Goal: Feedback & Contribution: Submit feedback/report problem

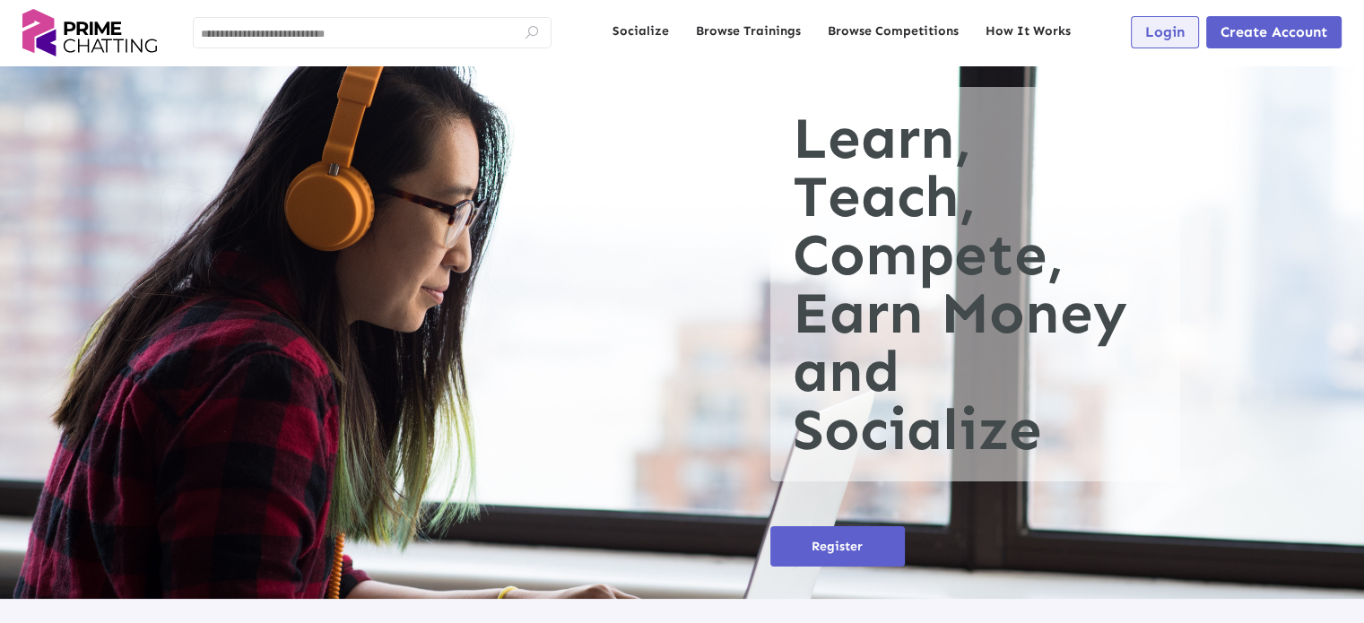
click at [1160, 25] on span "Login" at bounding box center [1164, 31] width 39 height 17
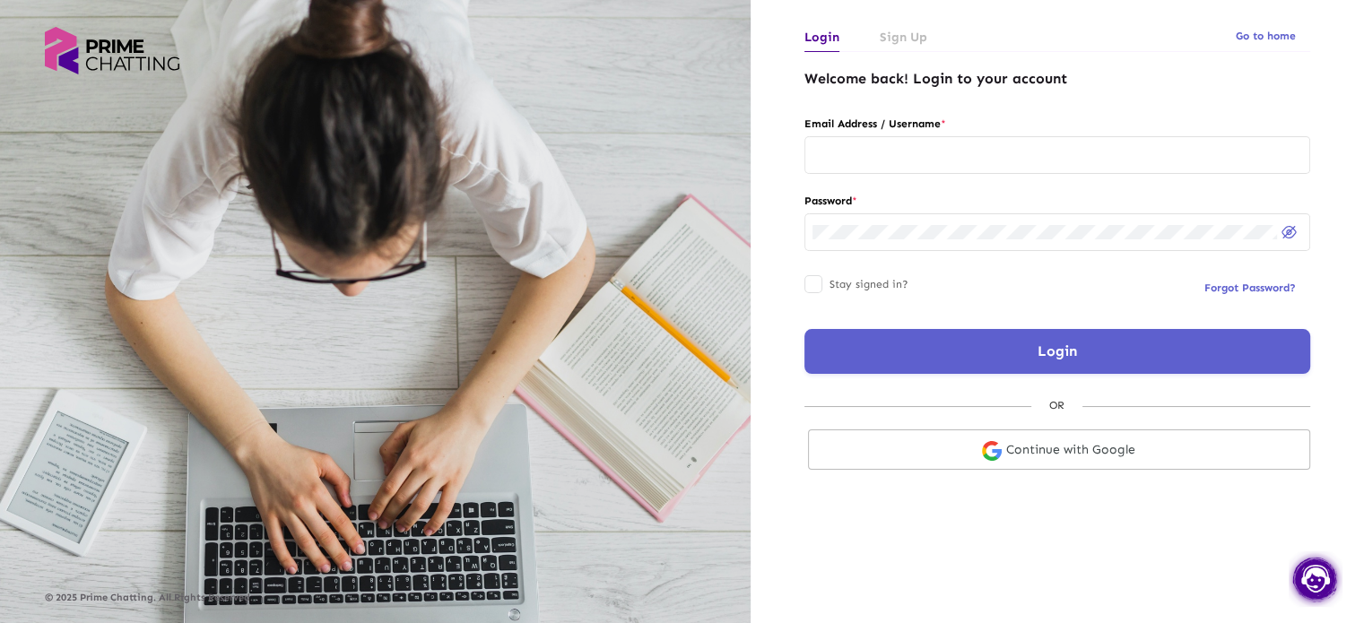
type input "********"
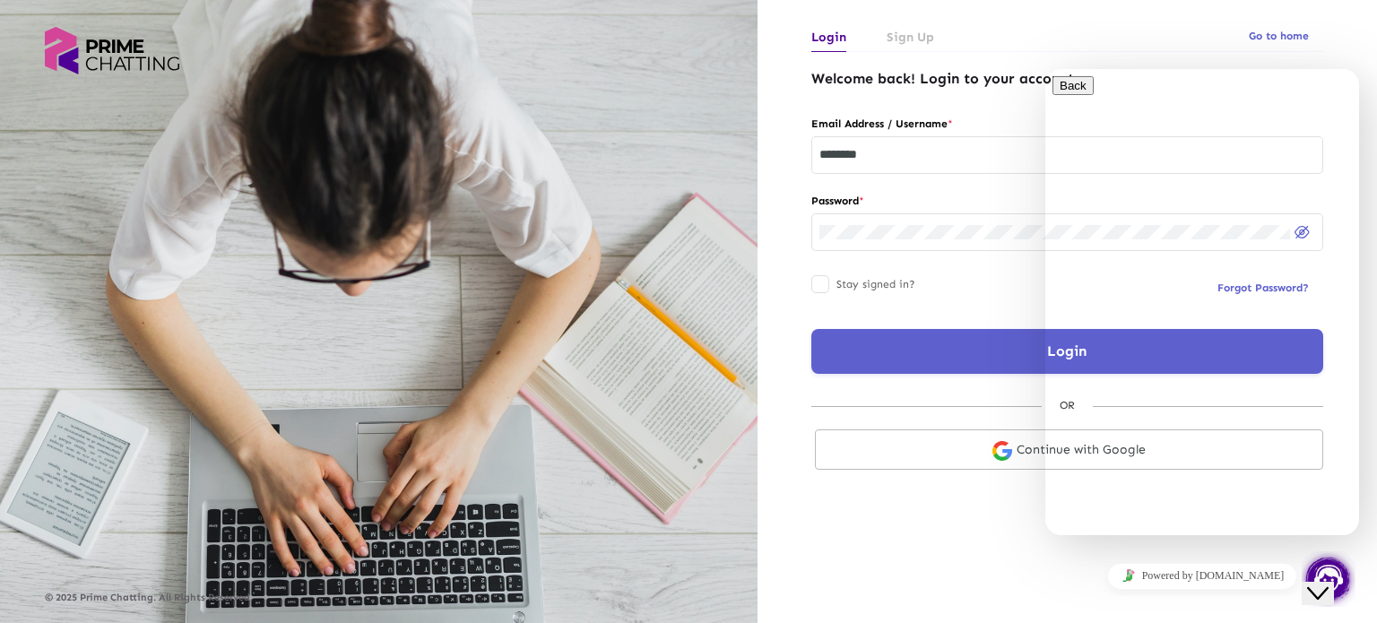
click at [1312, 589] on button "Close Chat This icon closes the chat window." at bounding box center [1318, 593] width 32 height 23
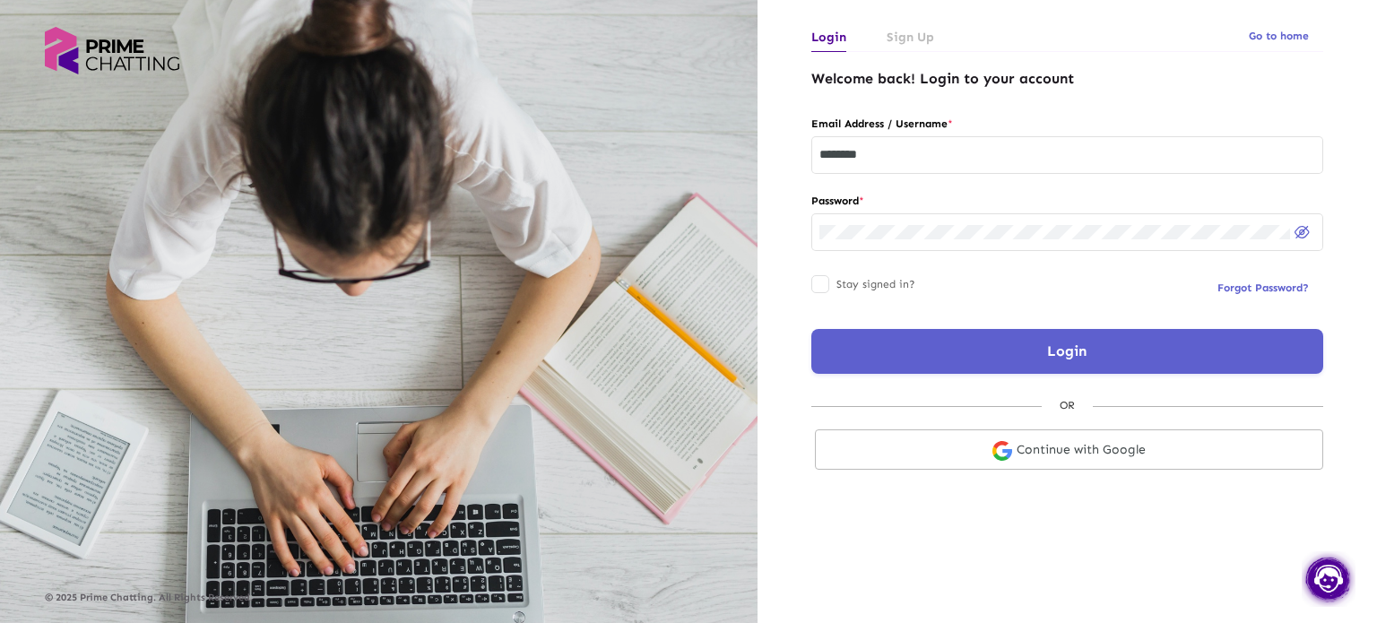
click at [923, 361] on button "Login" at bounding box center [1068, 351] width 512 height 45
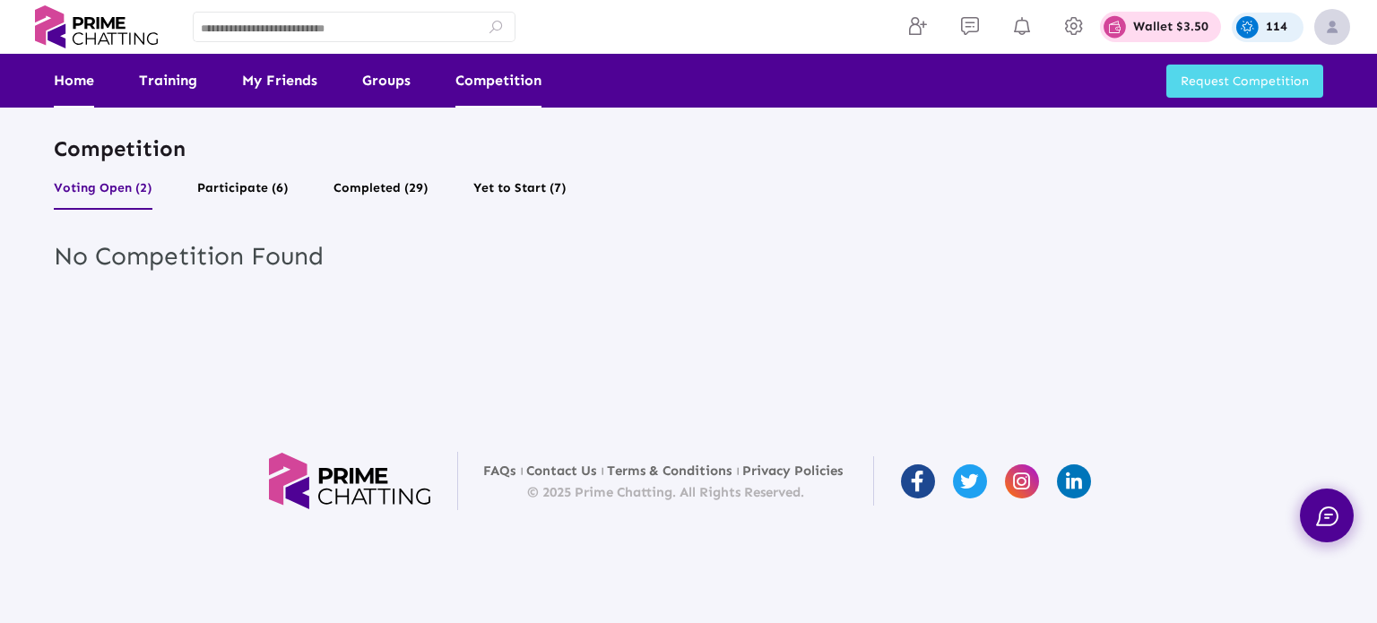
click at [56, 89] on link "Home" at bounding box center [74, 81] width 40 height 54
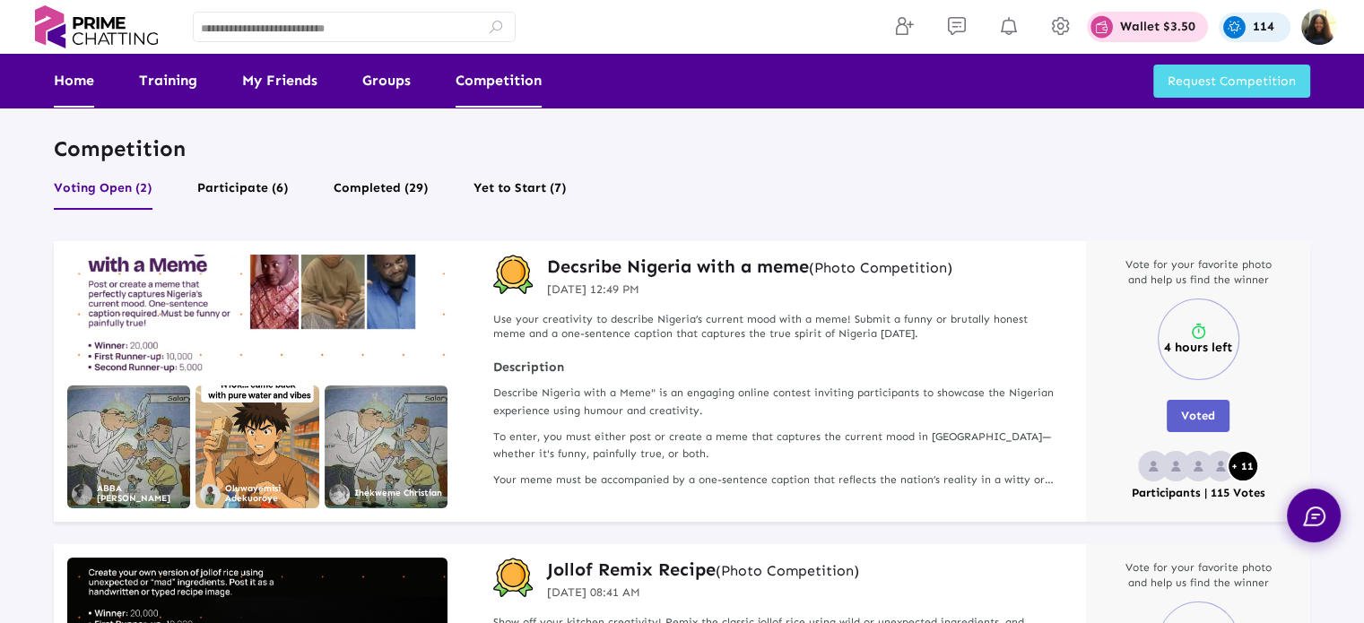
click at [56, 89] on link "Home" at bounding box center [74, 81] width 40 height 54
click at [73, 91] on link "Home" at bounding box center [74, 81] width 40 height 54
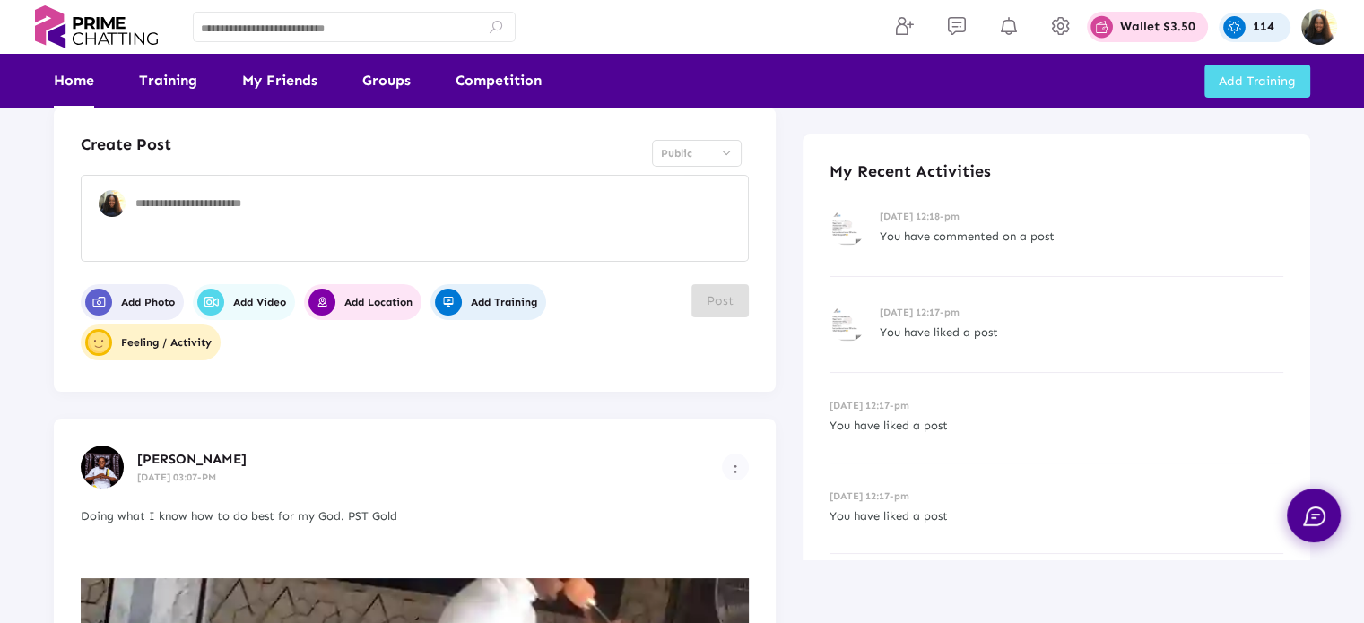
scroll to position [22, 0]
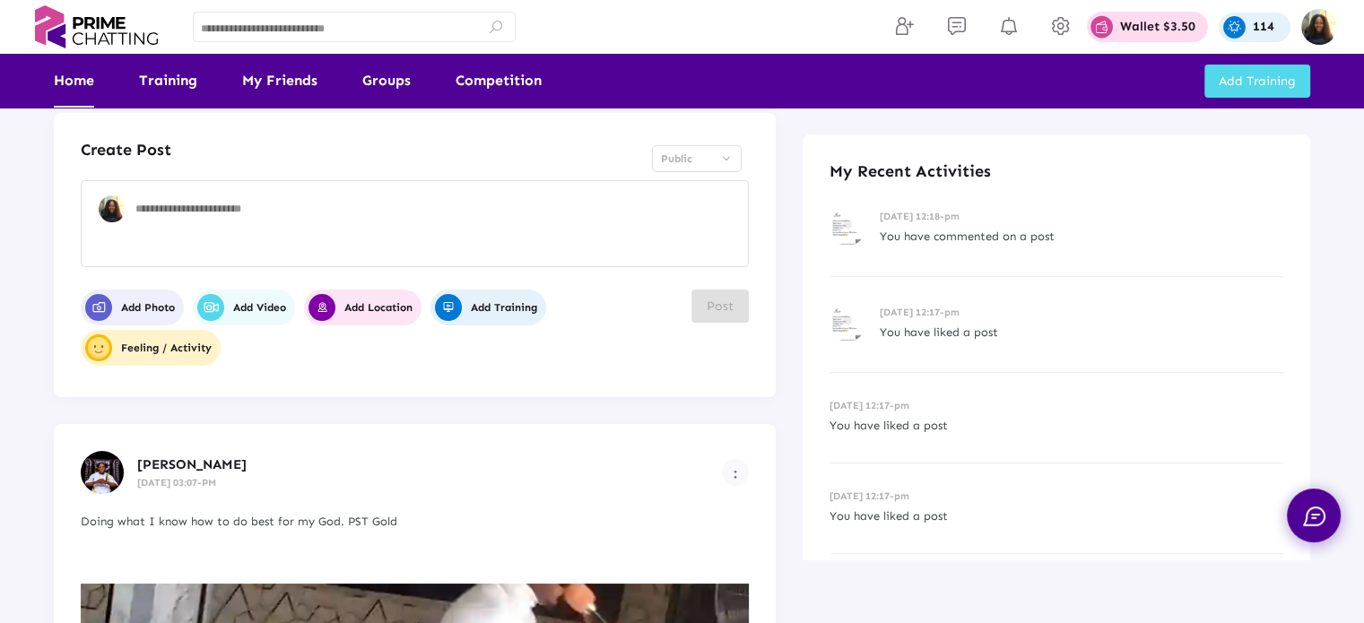
click at [190, 456] on span "[PERSON_NAME]" at bounding box center [191, 464] width 109 height 16
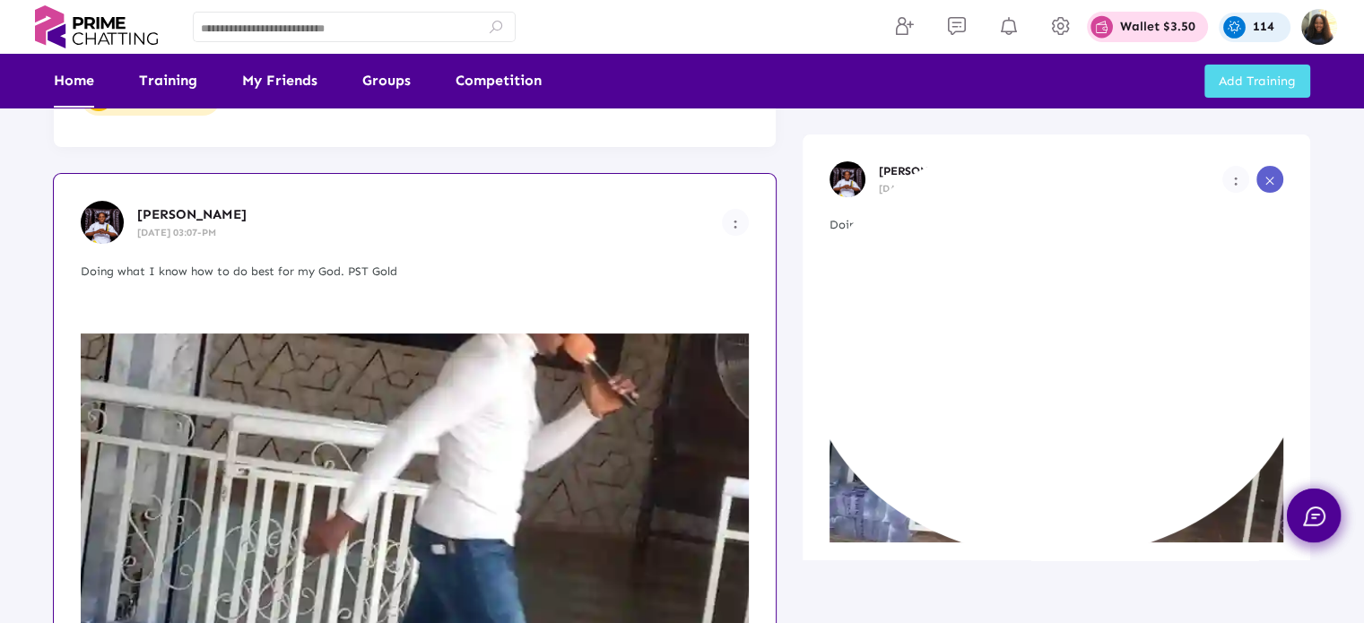
scroll to position [273, 0]
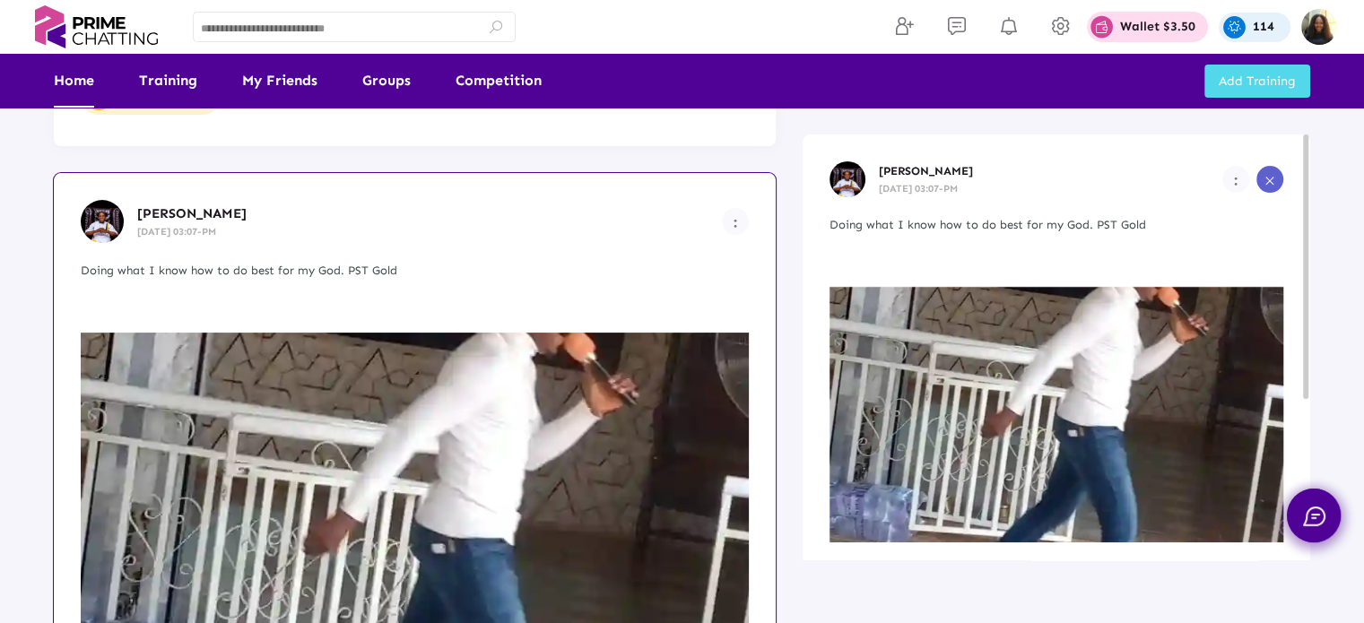
click at [915, 165] on link "[PERSON_NAME]" at bounding box center [926, 170] width 94 height 13
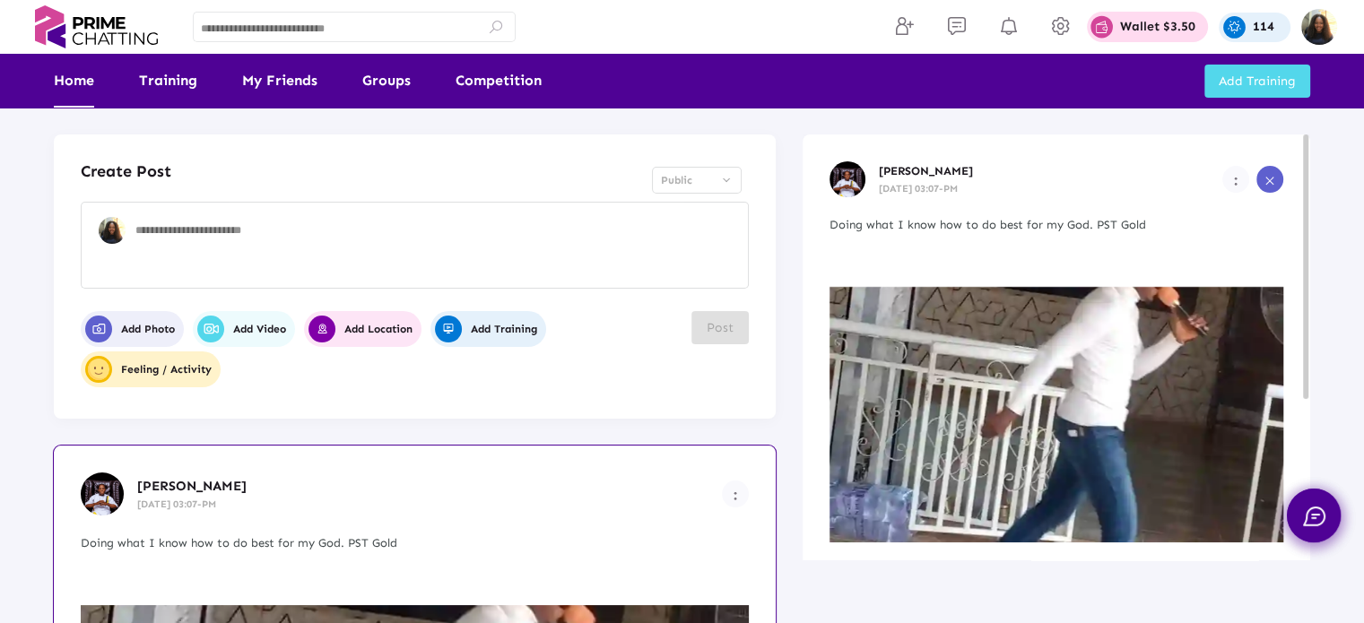
click at [927, 173] on link "[PERSON_NAME]" at bounding box center [926, 170] width 94 height 13
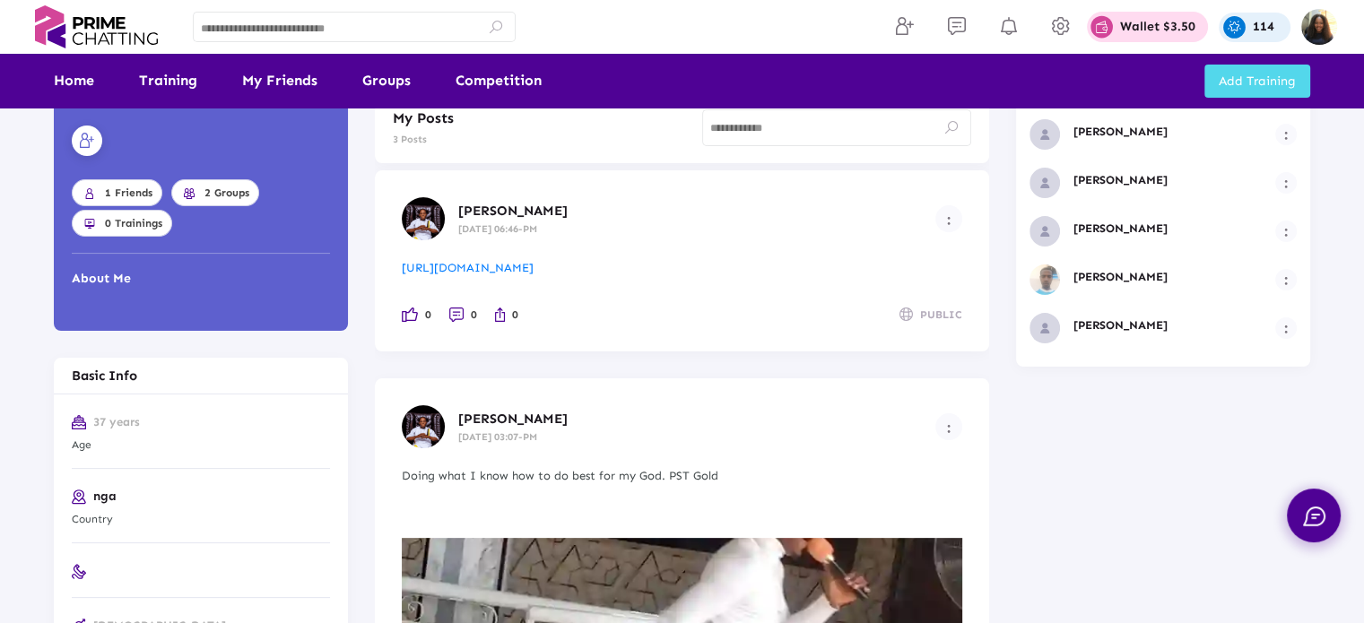
scroll to position [383, 0]
click at [950, 215] on img "Example icon-button with a menu" at bounding box center [949, 219] width 4 height 9
click at [940, 247] on icon at bounding box center [937, 248] width 22 height 17
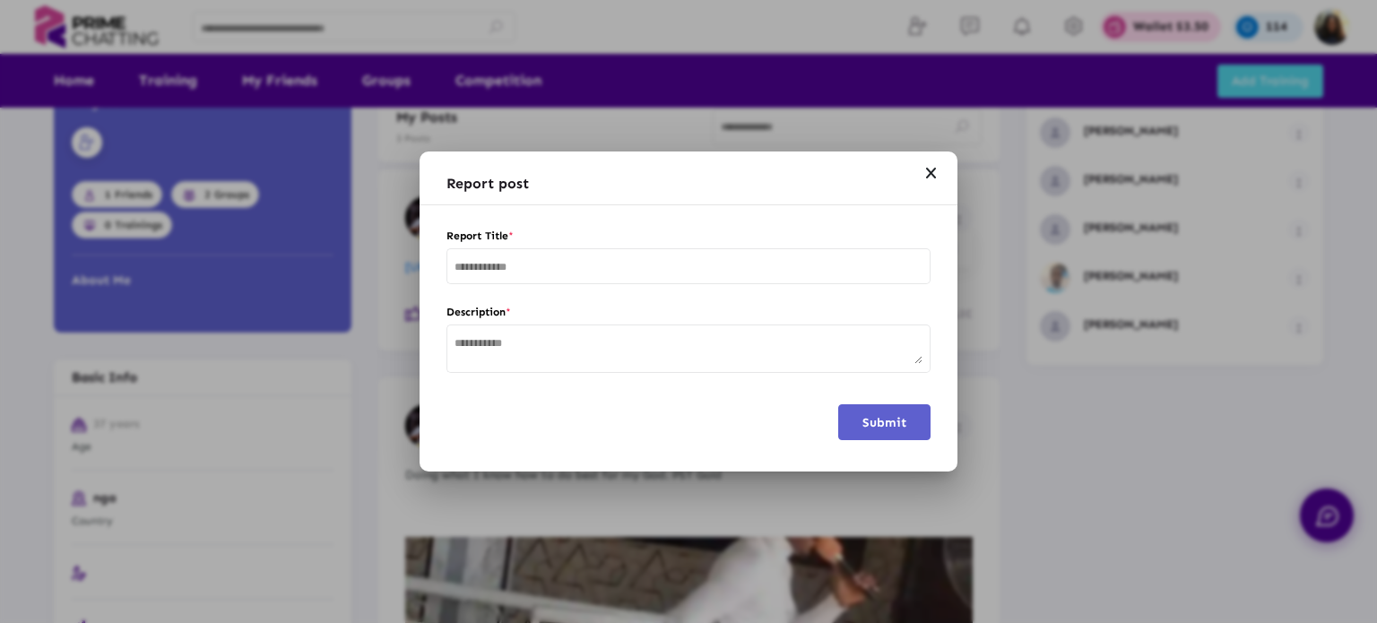
scroll to position [0, 0]
drag, startPoint x: 729, startPoint y: 252, endPoint x: 709, endPoint y: 265, distance: 23.4
click at [709, 265] on div at bounding box center [689, 265] width 468 height 39
click at [709, 265] on input "text" at bounding box center [689, 268] width 468 height 13
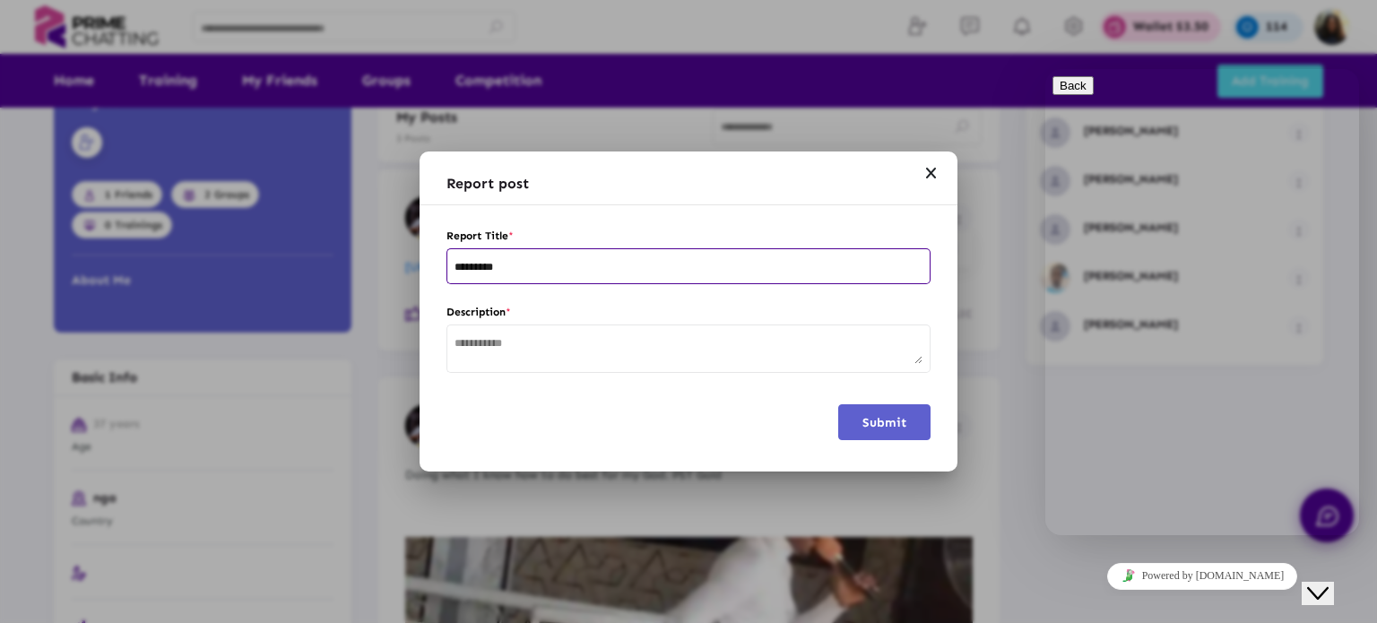
type input "*********"
click at [890, 426] on span "Submit" at bounding box center [885, 422] width 44 height 15
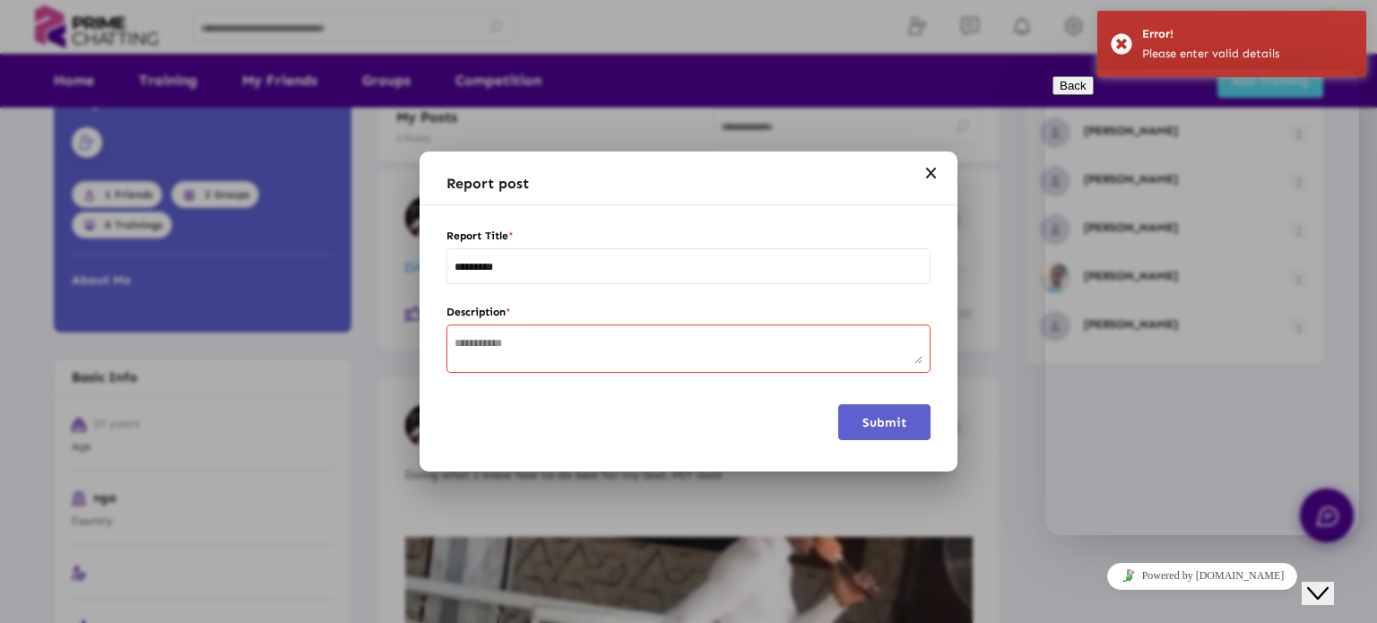
click at [609, 360] on textarea at bounding box center [689, 350] width 468 height 28
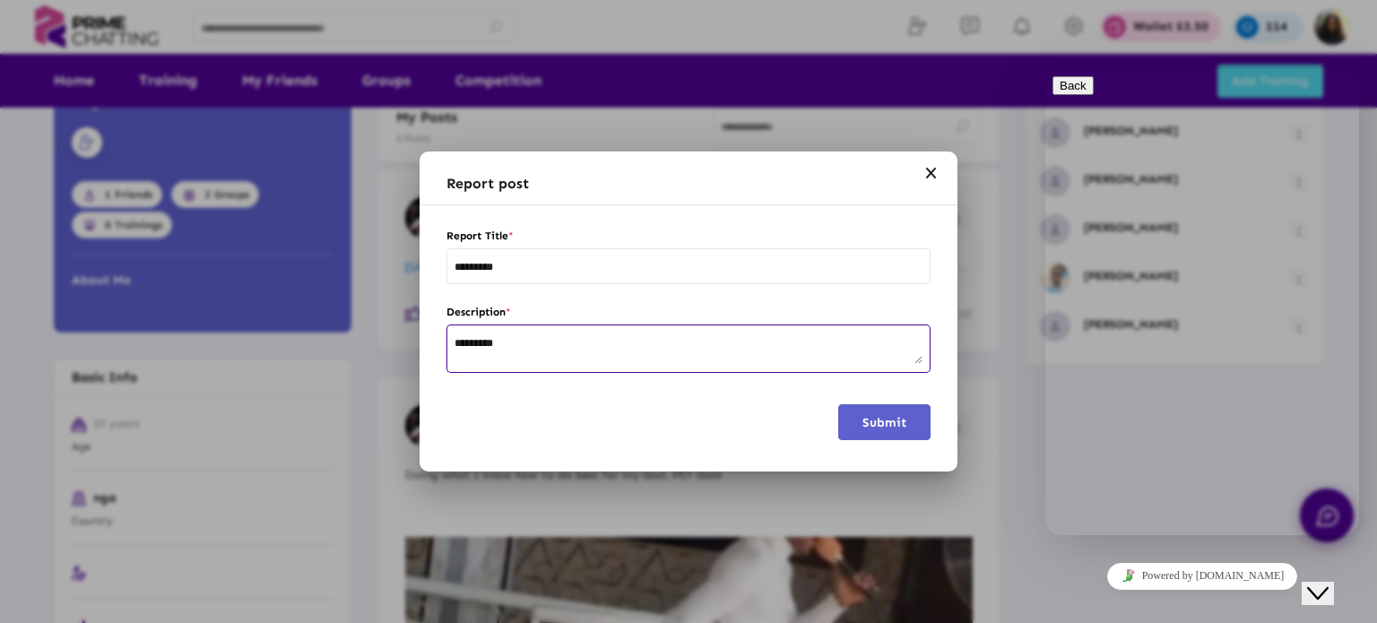
type textarea "*********"
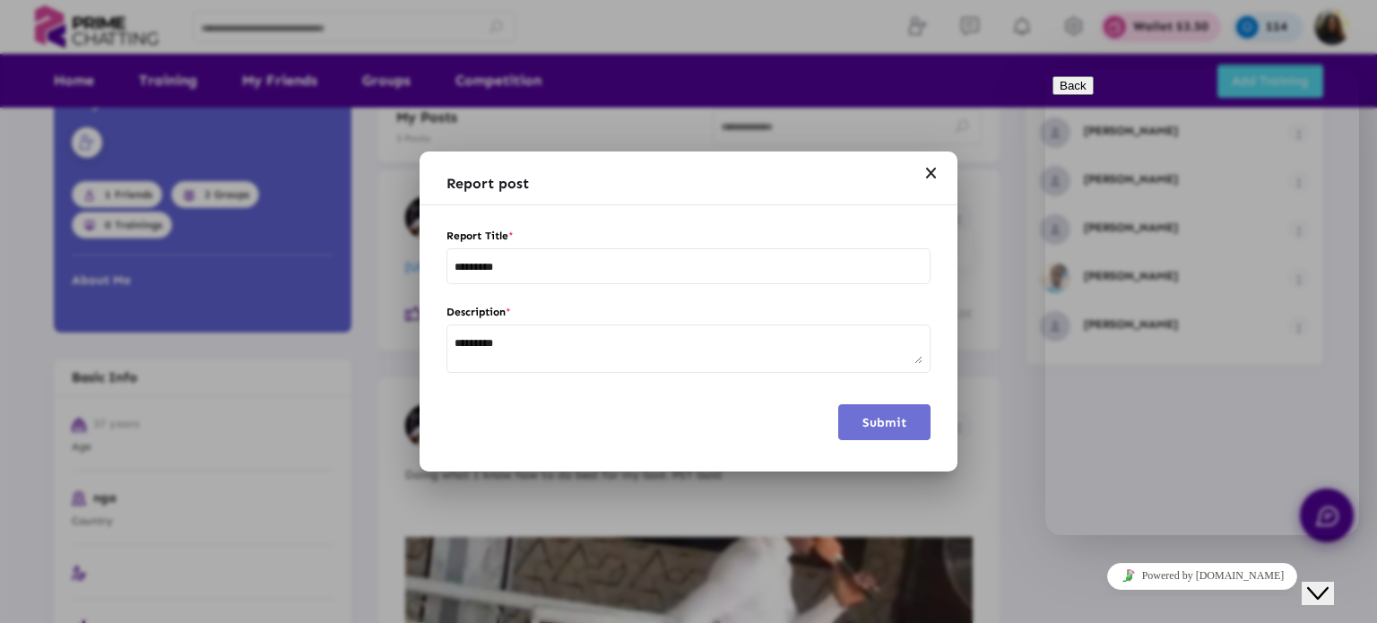
click at [848, 422] on button "Submit" at bounding box center [884, 422] width 92 height 36
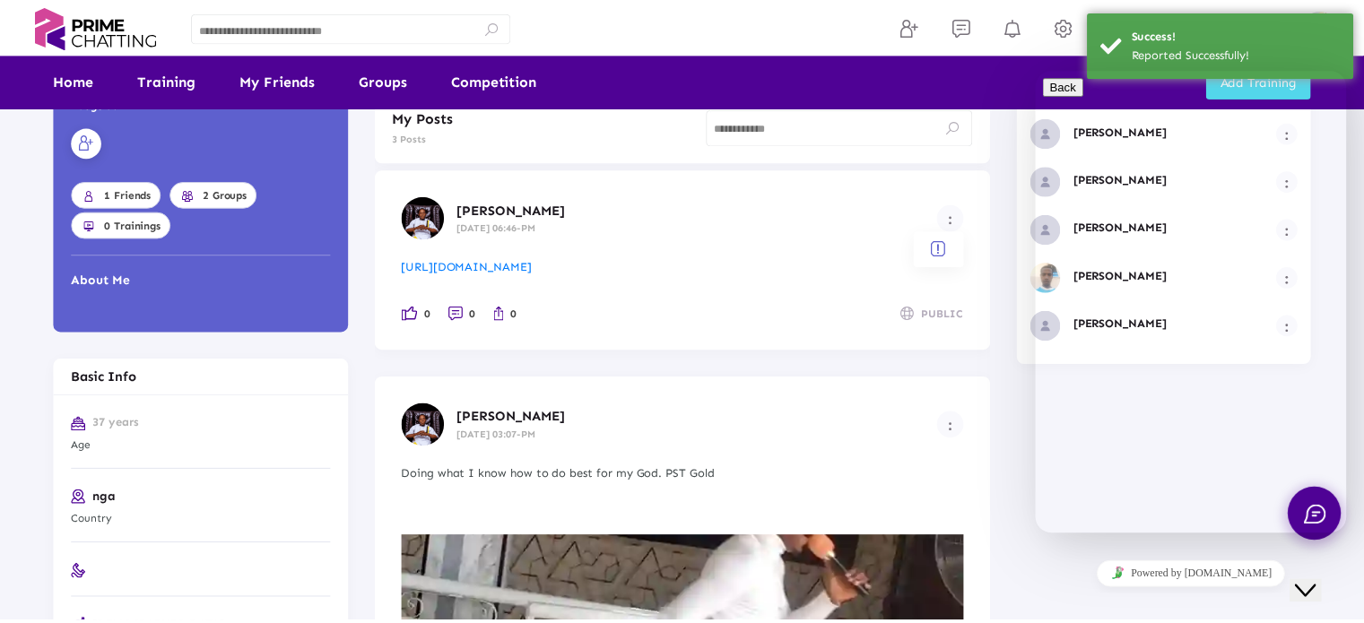
scroll to position [383, 0]
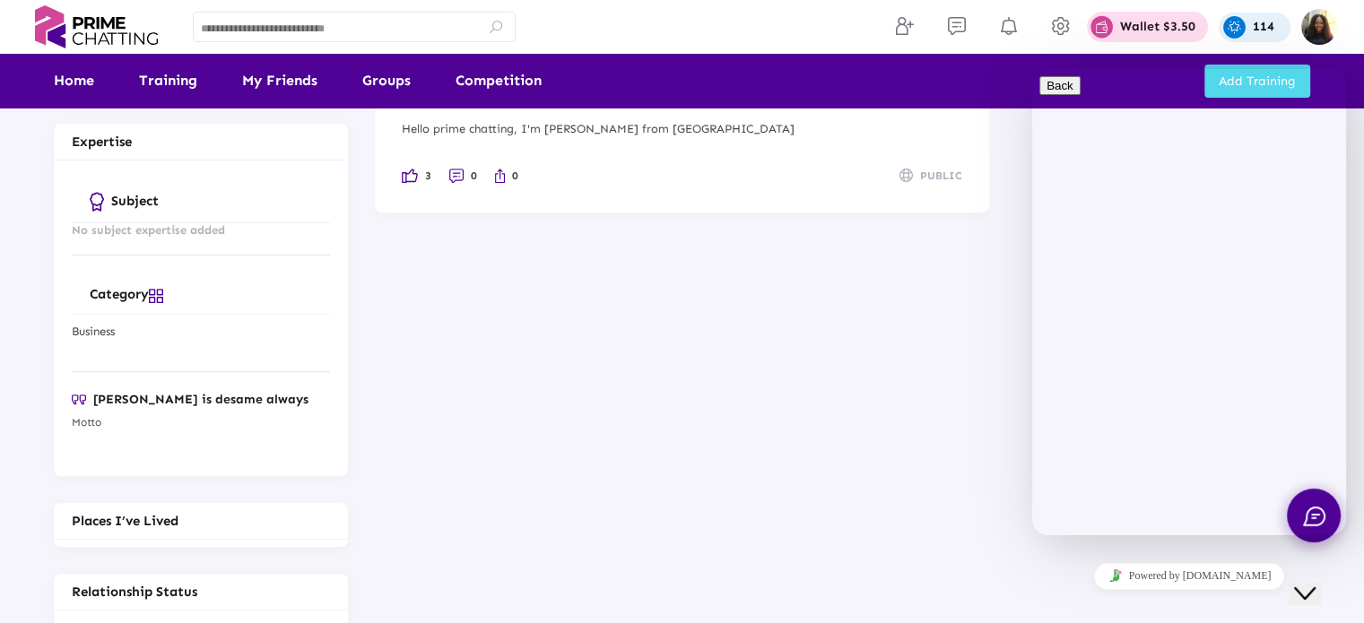
scroll to position [1526, 0]
